Goal: Task Accomplishment & Management: Use online tool/utility

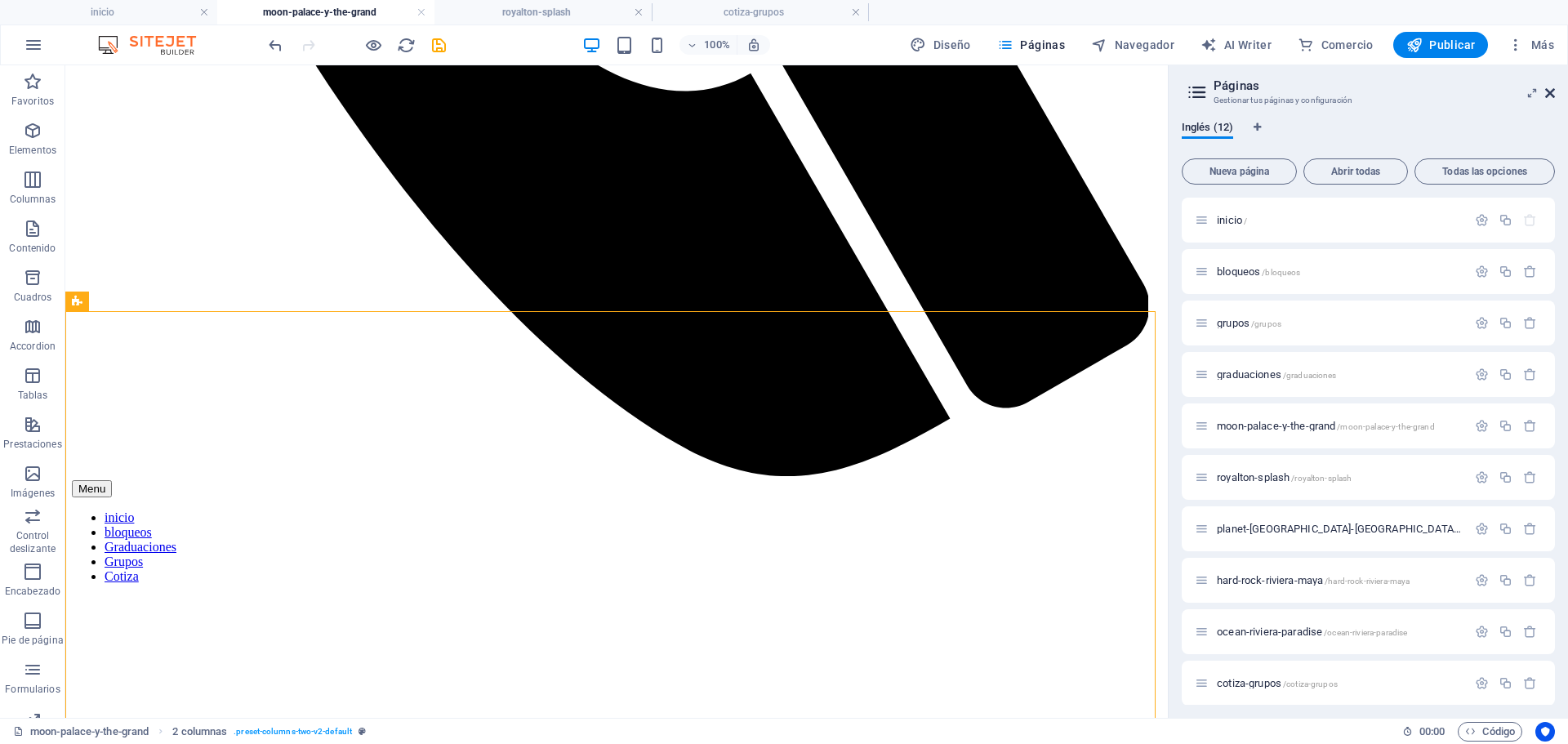
scroll to position [1074, 0]
click at [787, 366] on icon at bounding box center [786, 366] width 9 height 17
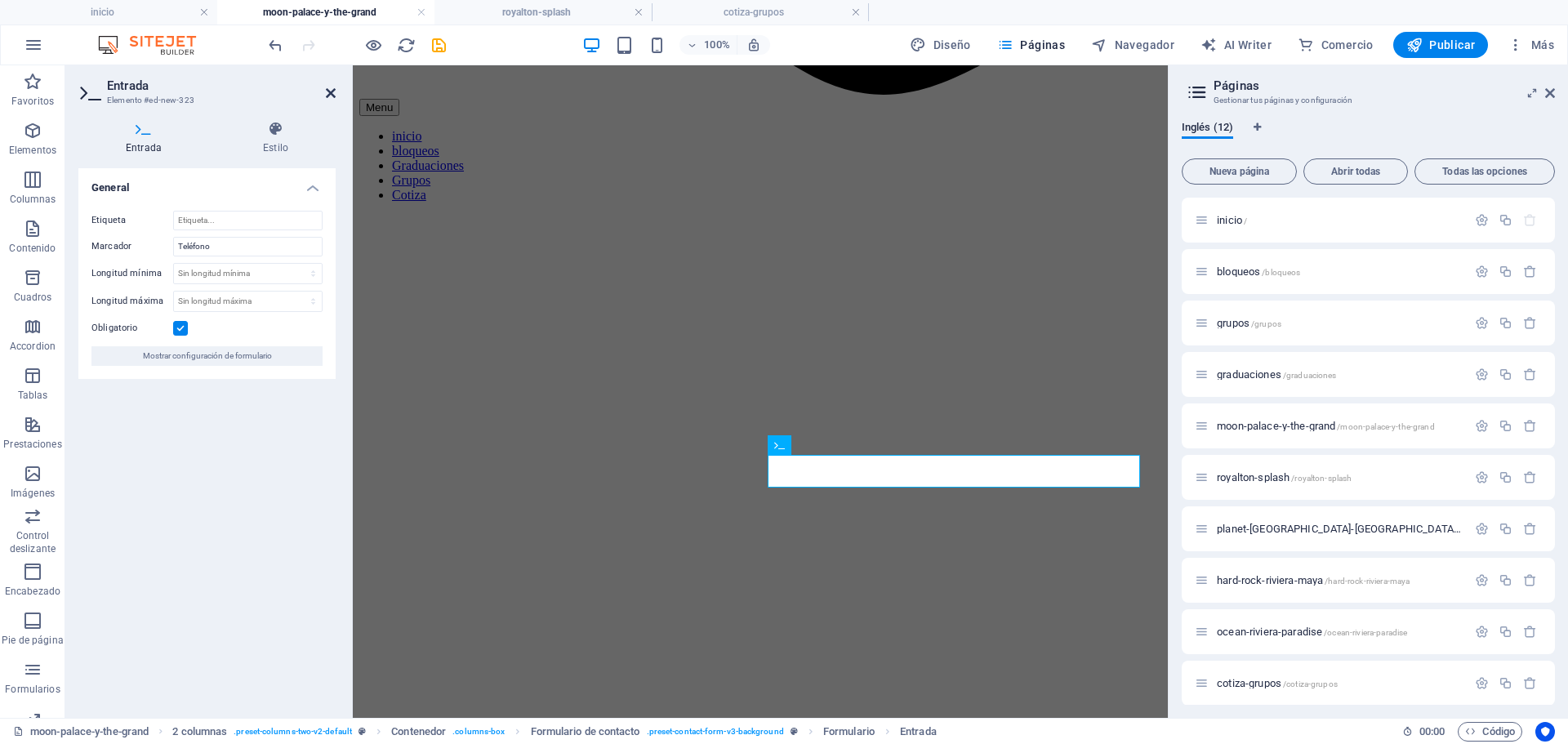
click at [332, 87] on icon at bounding box center [331, 93] width 10 height 13
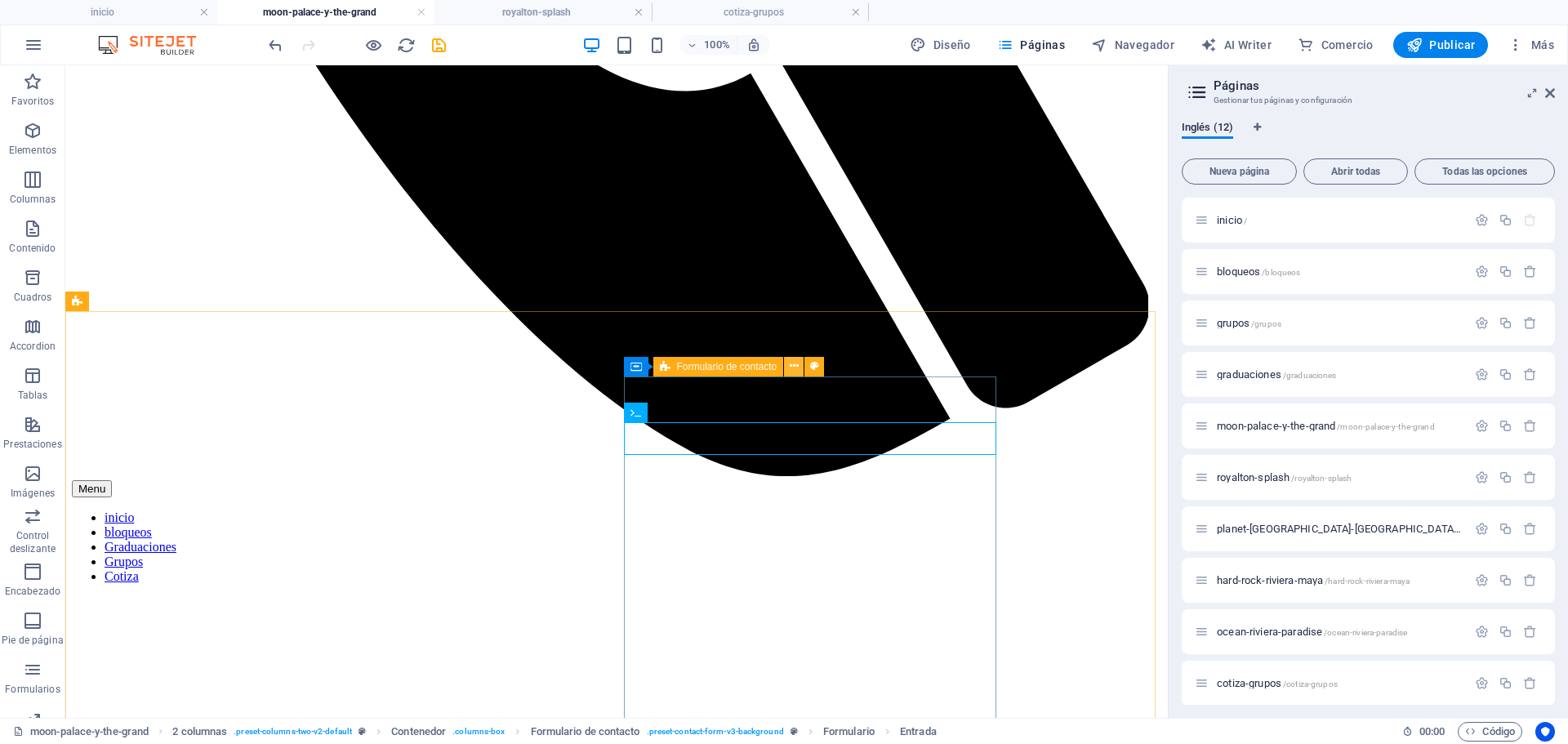
click at [792, 369] on icon at bounding box center [794, 366] width 9 height 17
click at [706, 369] on span "Formulario" at bounding box center [729, 367] width 47 height 10
click at [635, 369] on icon at bounding box center [636, 367] width 11 height 20
click at [792, 367] on icon at bounding box center [794, 366] width 9 height 17
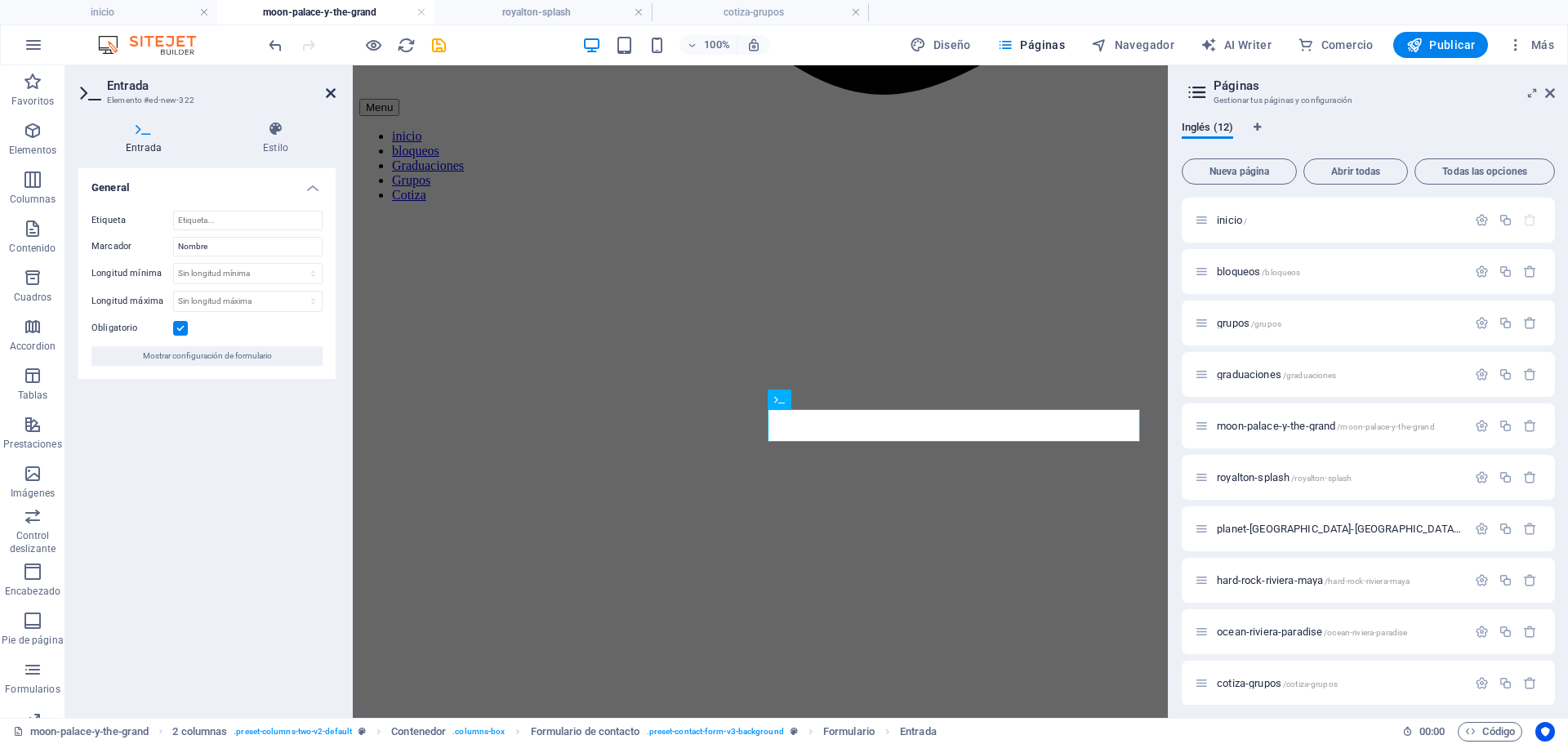
click at [330, 93] on icon at bounding box center [331, 93] width 10 height 13
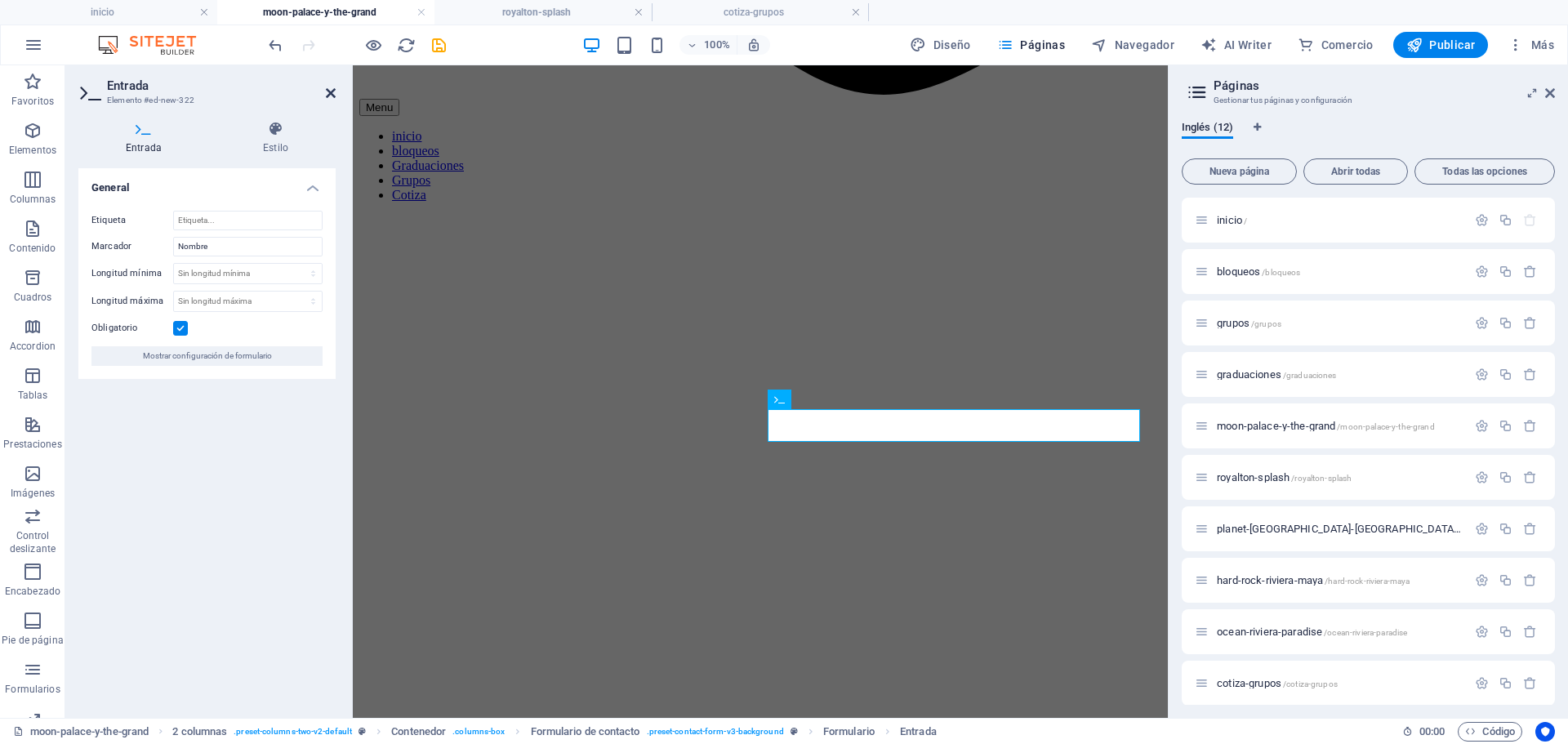
click at [332, 94] on icon at bounding box center [331, 93] width 10 height 13
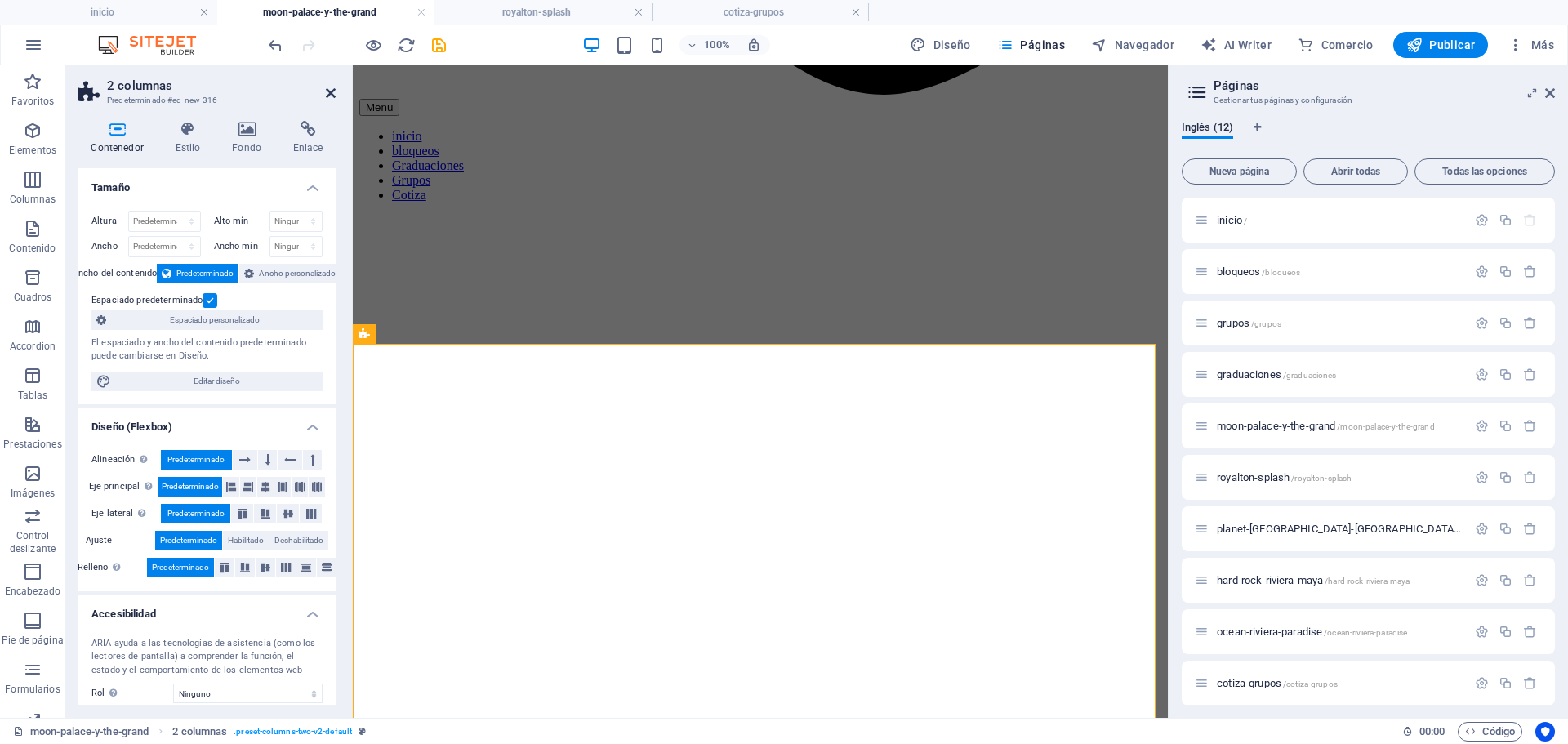
click at [332, 91] on icon at bounding box center [331, 93] width 10 height 13
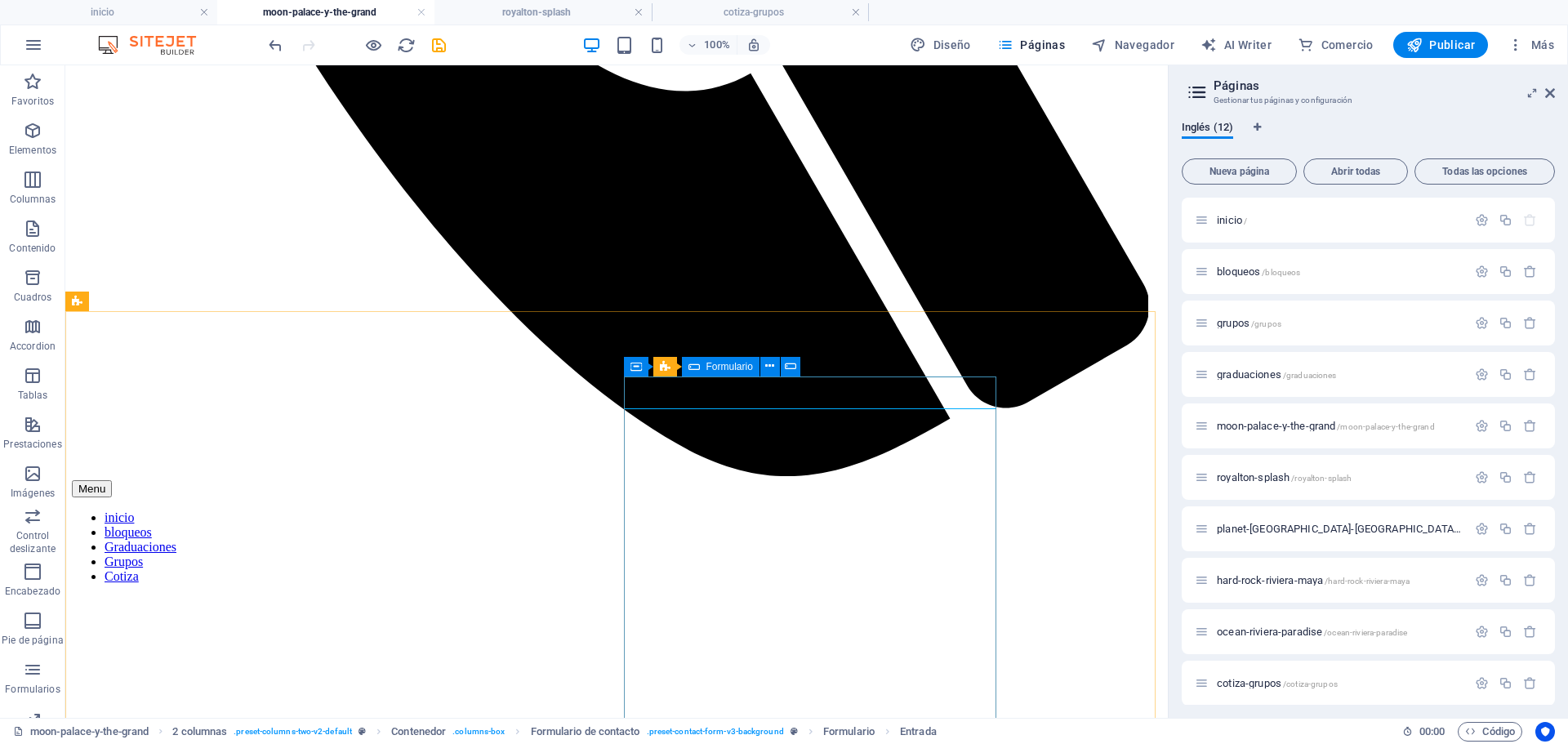
click at [699, 369] on icon at bounding box center [694, 367] width 11 height 20
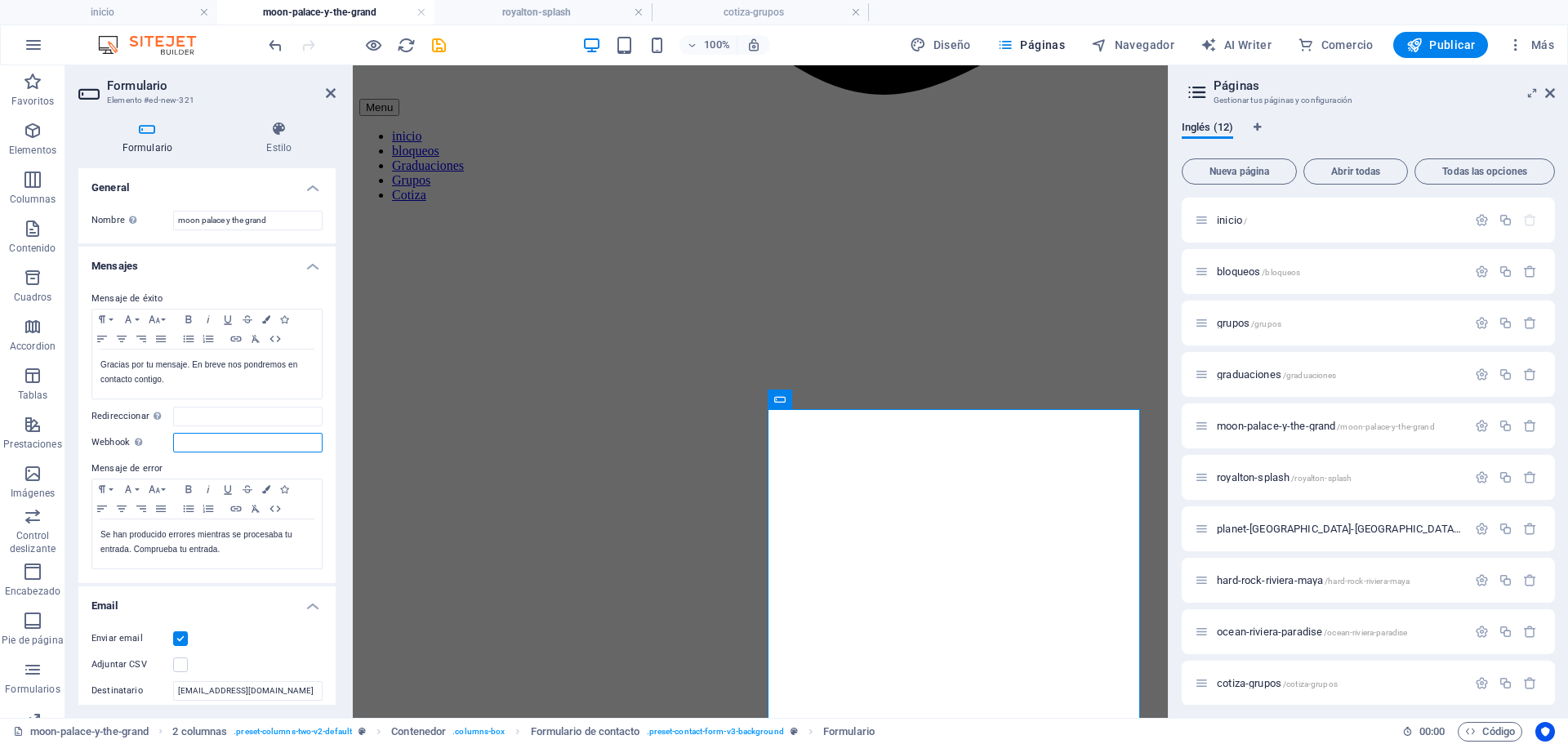
click at [199, 443] on input "Webhook Un webhook es una notificación push de este formulario a otro servidor.…" at bounding box center [248, 443] width 149 height 20
paste input "[URL][DOMAIN_NAME]"
type input "[URL][DOMAIN_NAME]"
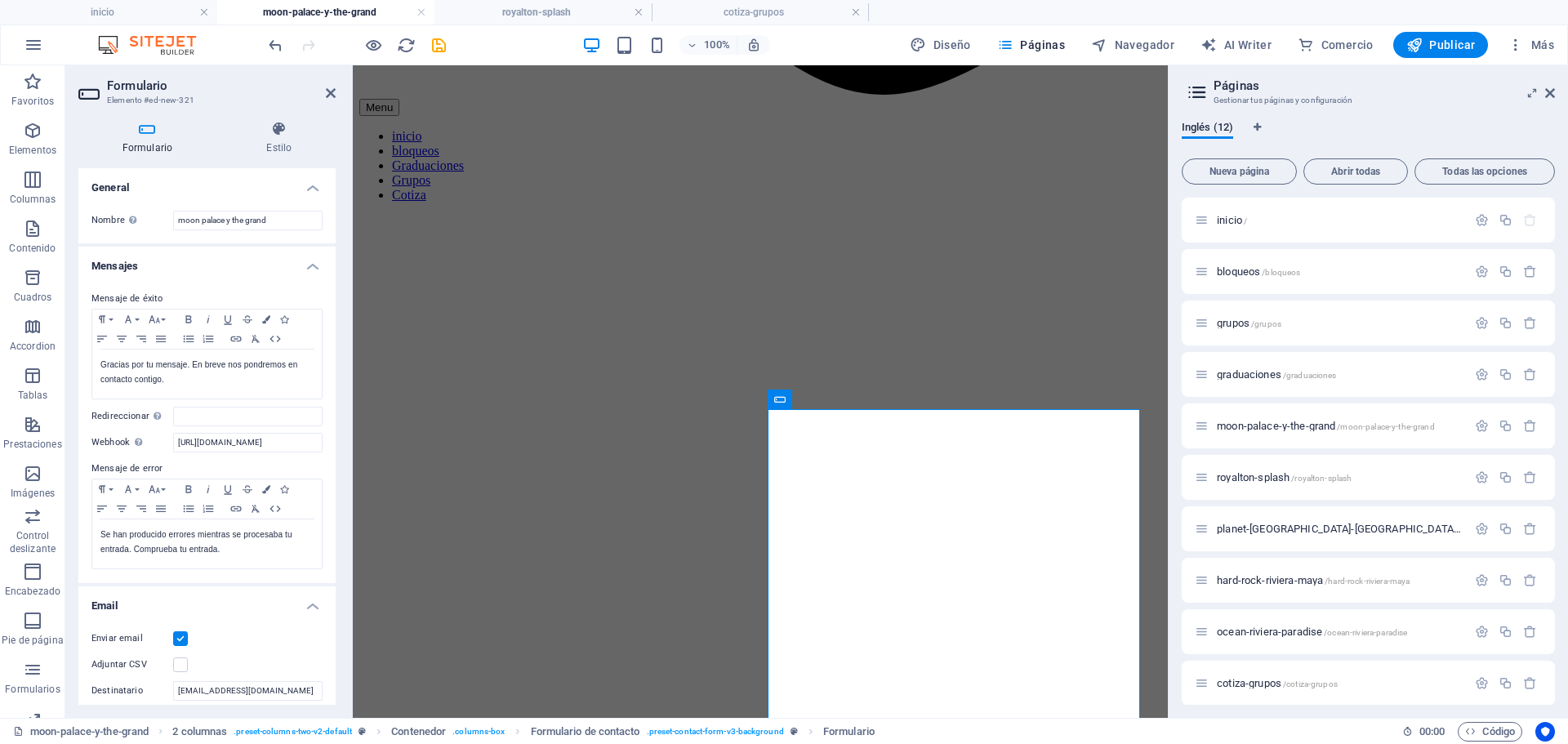
click at [261, 466] on label "Mensaje de error" at bounding box center [206, 469] width 231 height 20
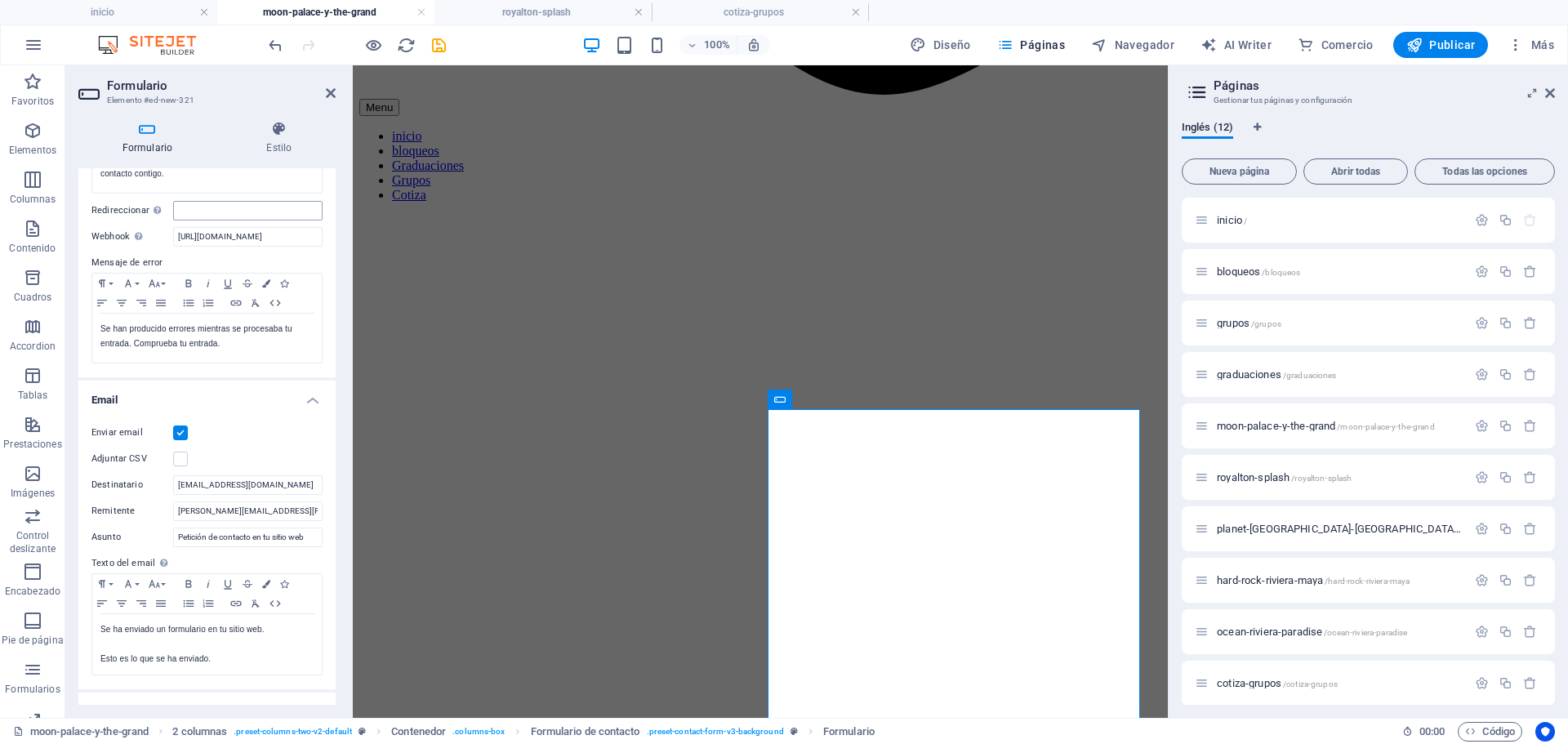
scroll to position [245, 0]
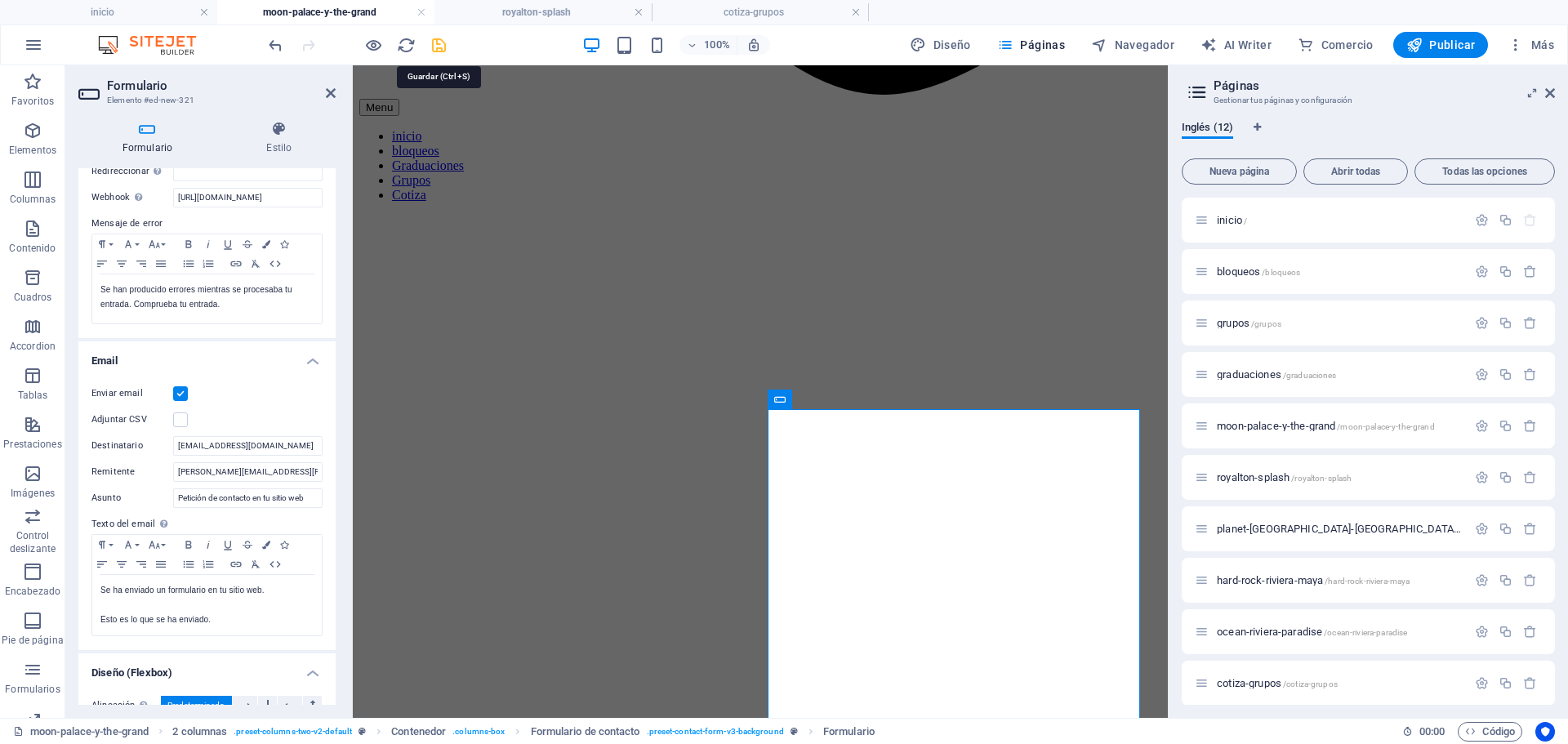
click at [442, 43] on icon "save" at bounding box center [438, 45] width 19 height 19
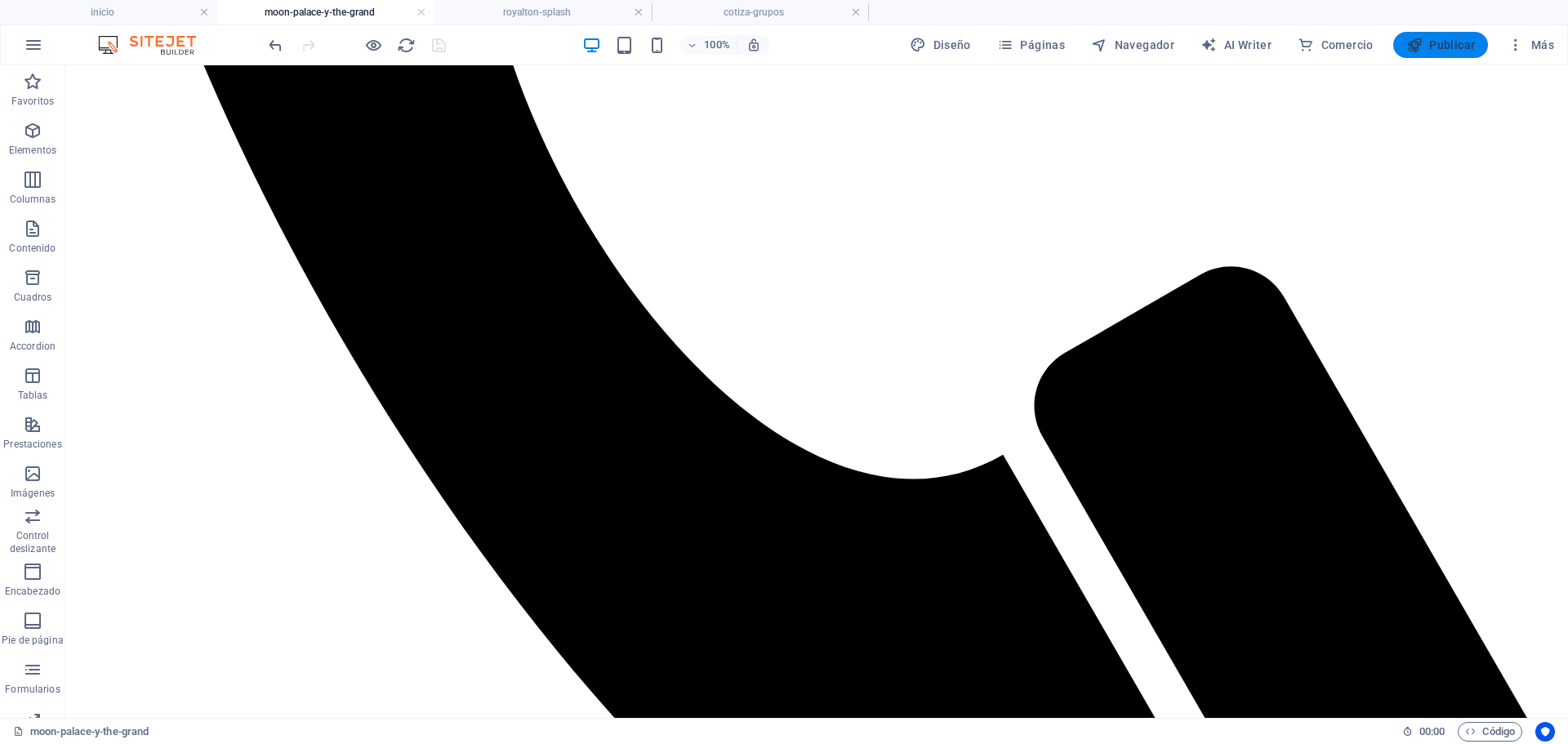
click at [1447, 44] on span "Publicar" at bounding box center [1441, 45] width 70 height 16
